Goal: Information Seeking & Learning: Learn about a topic

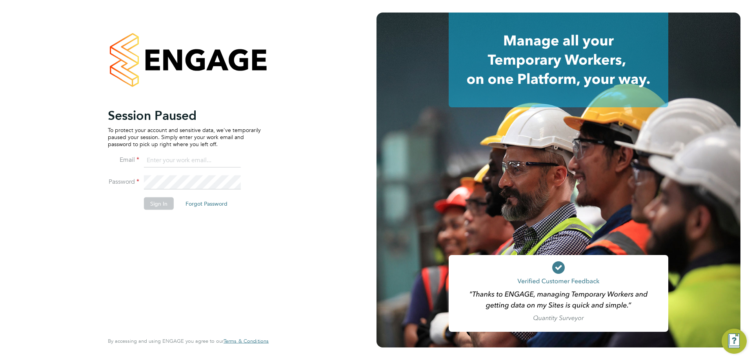
drag, startPoint x: 187, startPoint y: 155, endPoint x: 189, endPoint y: 167, distance: 12.8
click at [187, 155] on input at bounding box center [192, 161] width 97 height 14
type input "adamj@xede.co.uk"
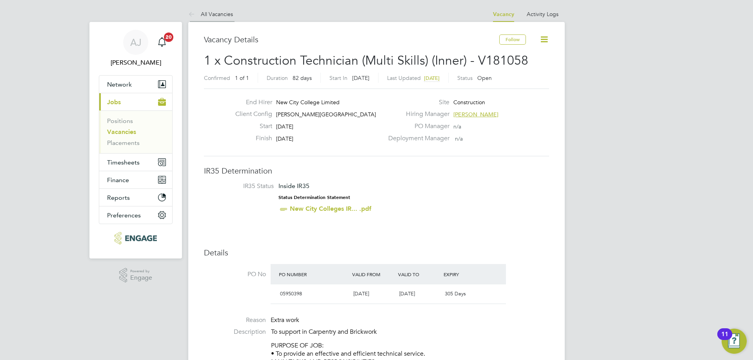
click at [205, 15] on link "All Vacancies" at bounding box center [210, 14] width 45 height 7
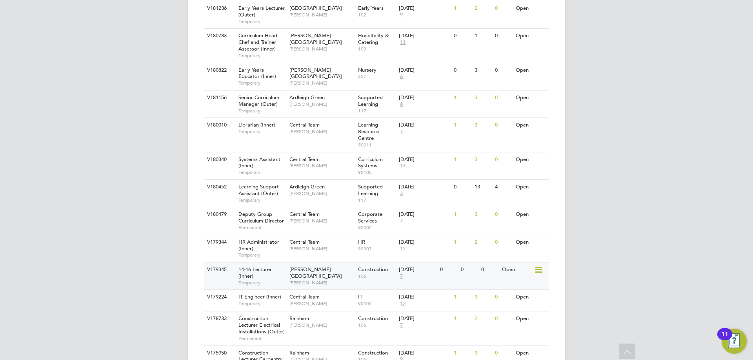
scroll to position [392, 0]
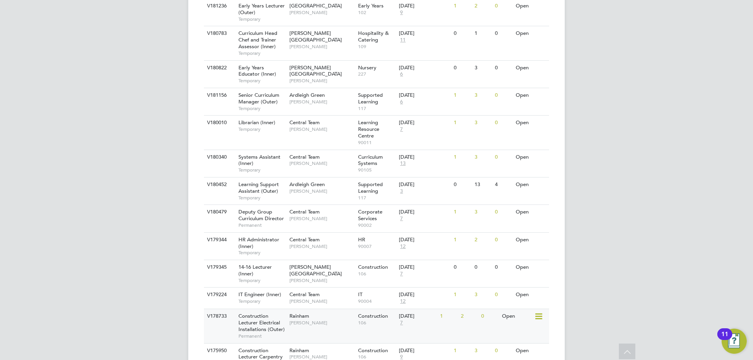
click at [317, 322] on span "[PERSON_NAME]" at bounding box center [321, 323] width 65 height 6
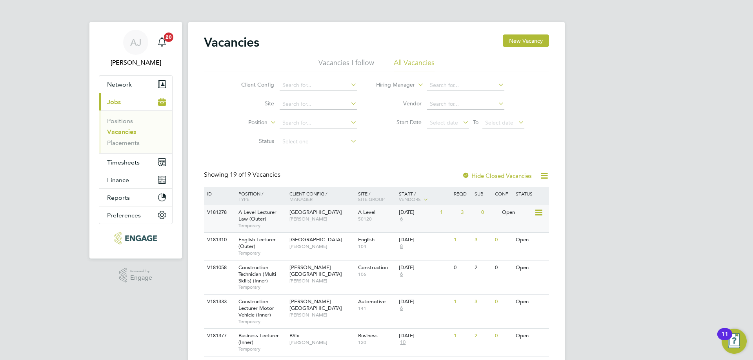
scroll to position [78, 0]
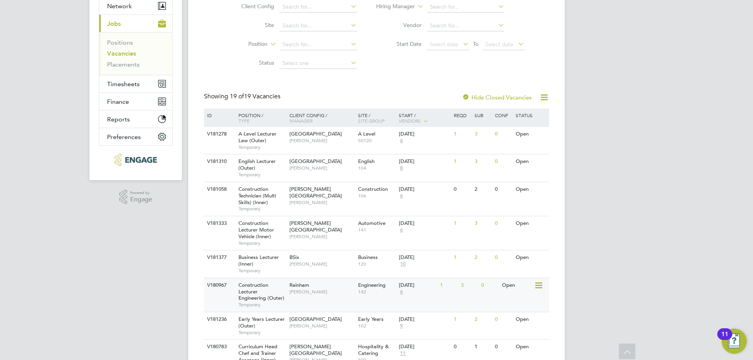
click at [280, 286] on div "Construction Lecturer Engineering (Outer) Temporary" at bounding box center [259, 295] width 55 height 34
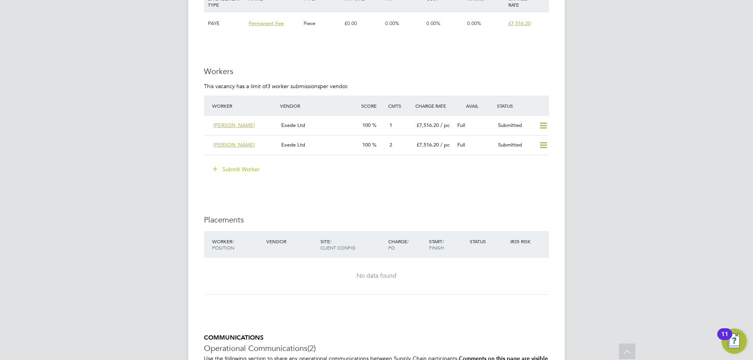
scroll to position [1293, 0]
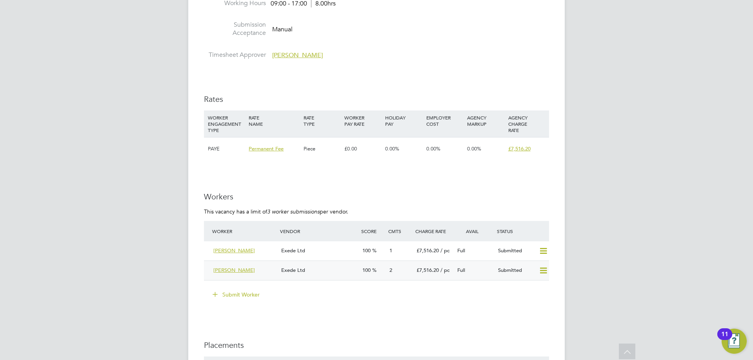
click at [339, 270] on div "Exede Ltd" at bounding box center [318, 270] width 81 height 13
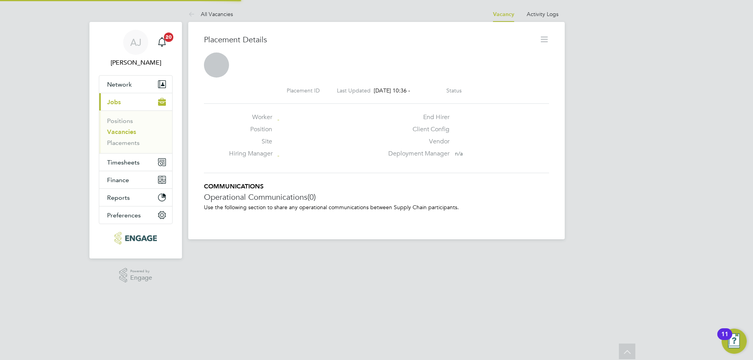
scroll to position [4, 4]
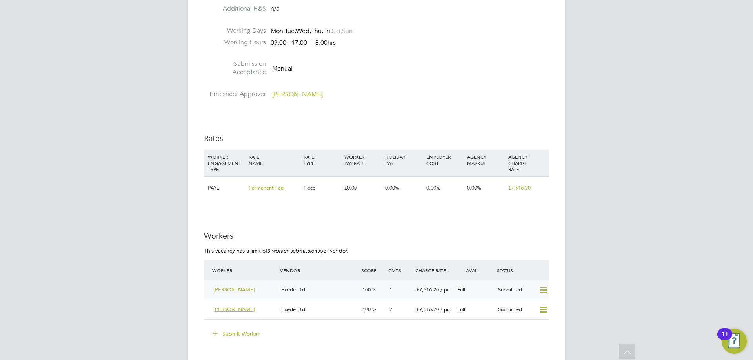
click at [322, 288] on div "Exede Ltd" at bounding box center [318, 290] width 81 height 13
